Goal: Task Accomplishment & Management: Use online tool/utility

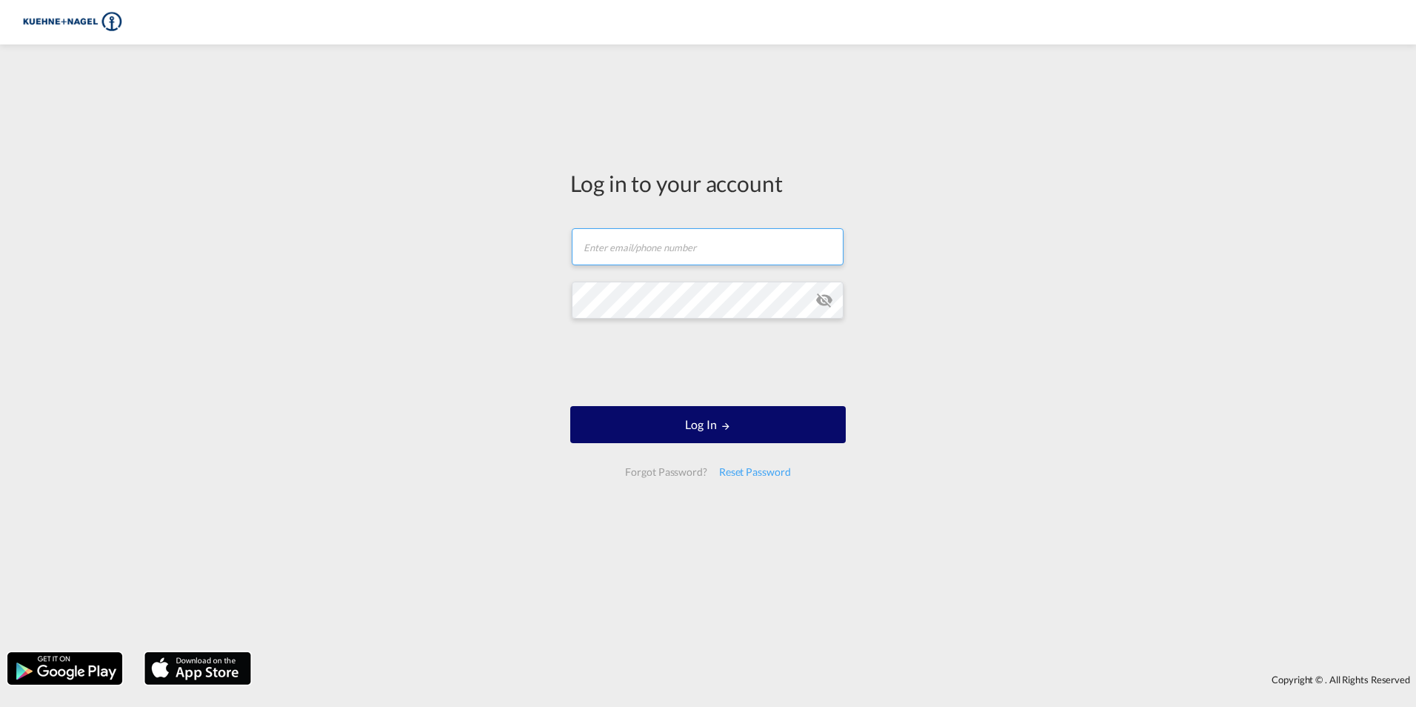
type input "[PERSON_NAME][EMAIL_ADDRESS][PERSON_NAME][PERSON_NAME][DOMAIN_NAME]"
click at [706, 434] on button "Log In" at bounding box center [708, 424] width 276 height 37
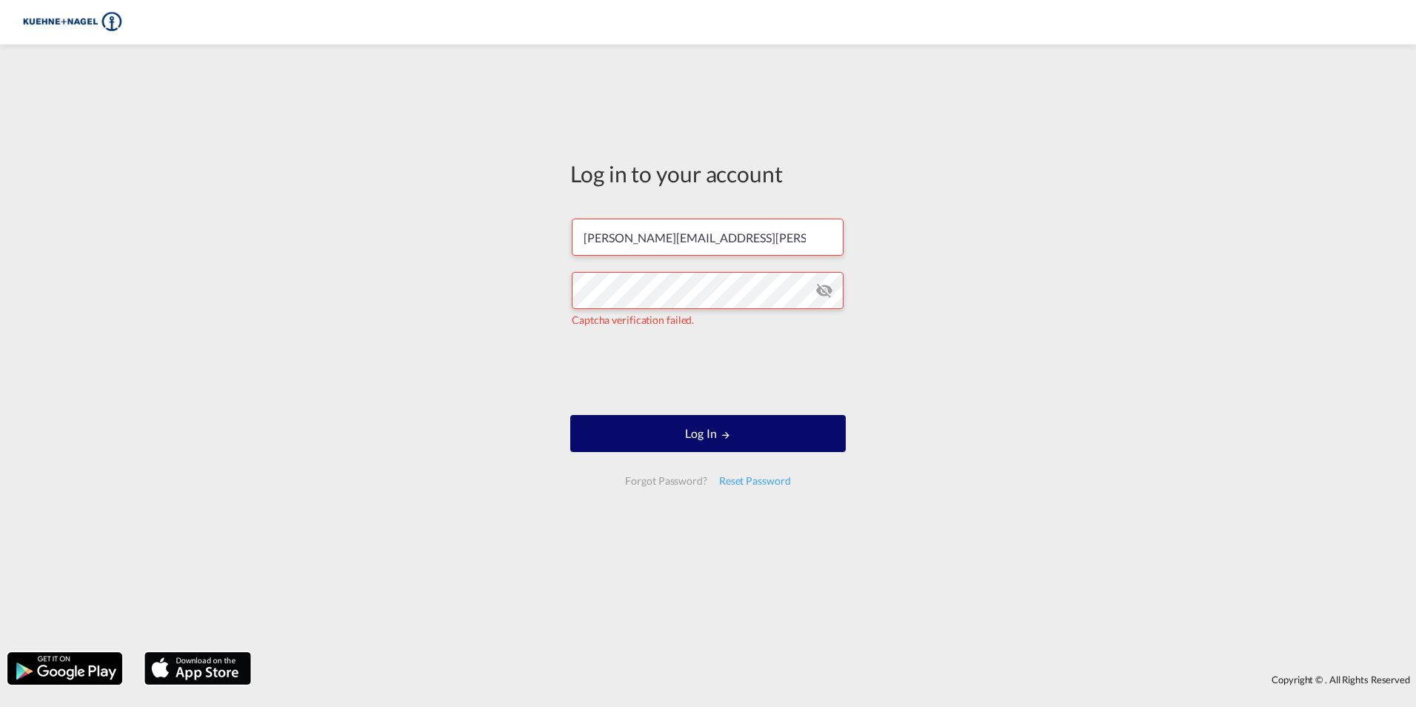
click at [712, 428] on button "Log In" at bounding box center [708, 433] width 276 height 37
